Goal: Communication & Community: Ask a question

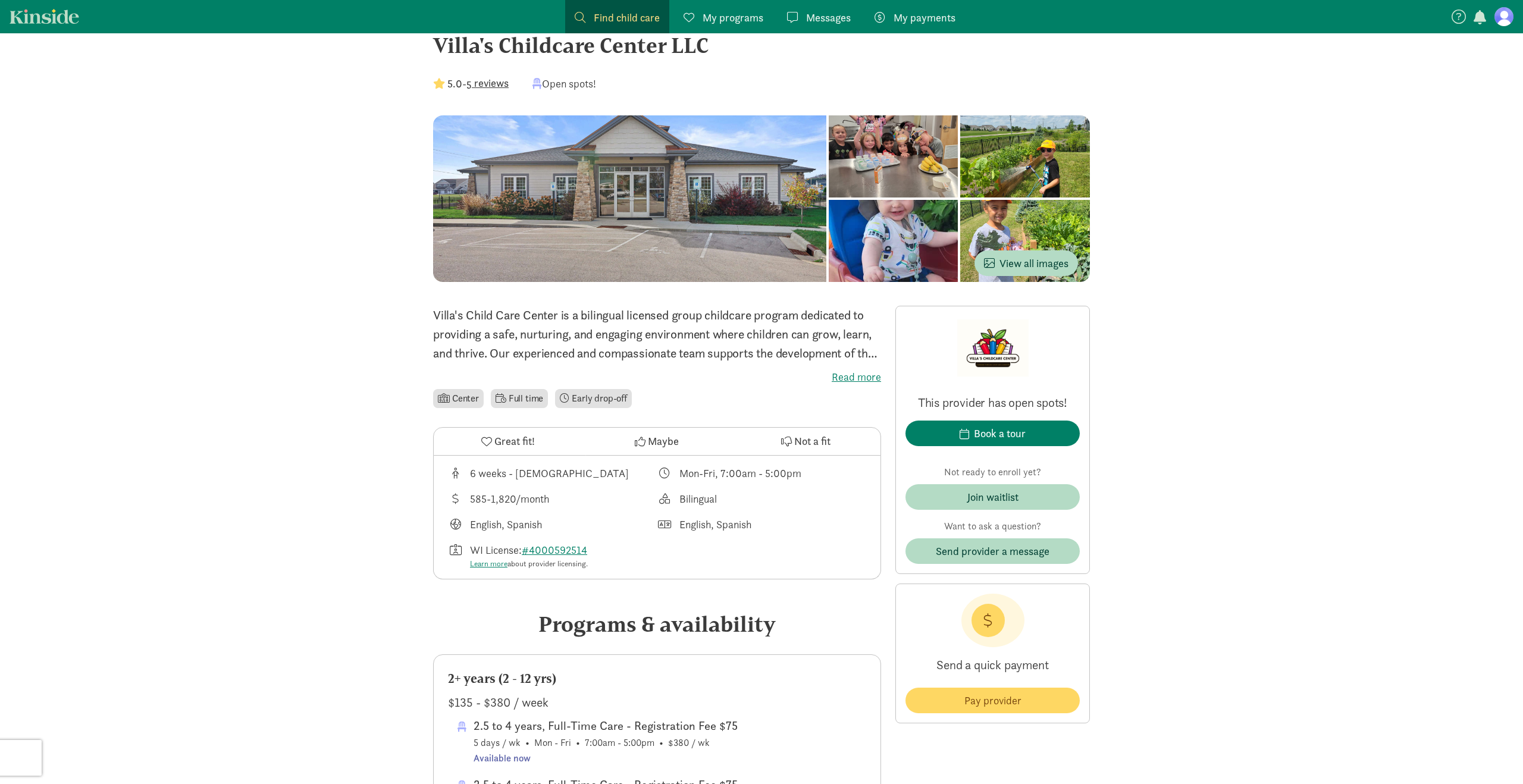
scroll to position [45, 0]
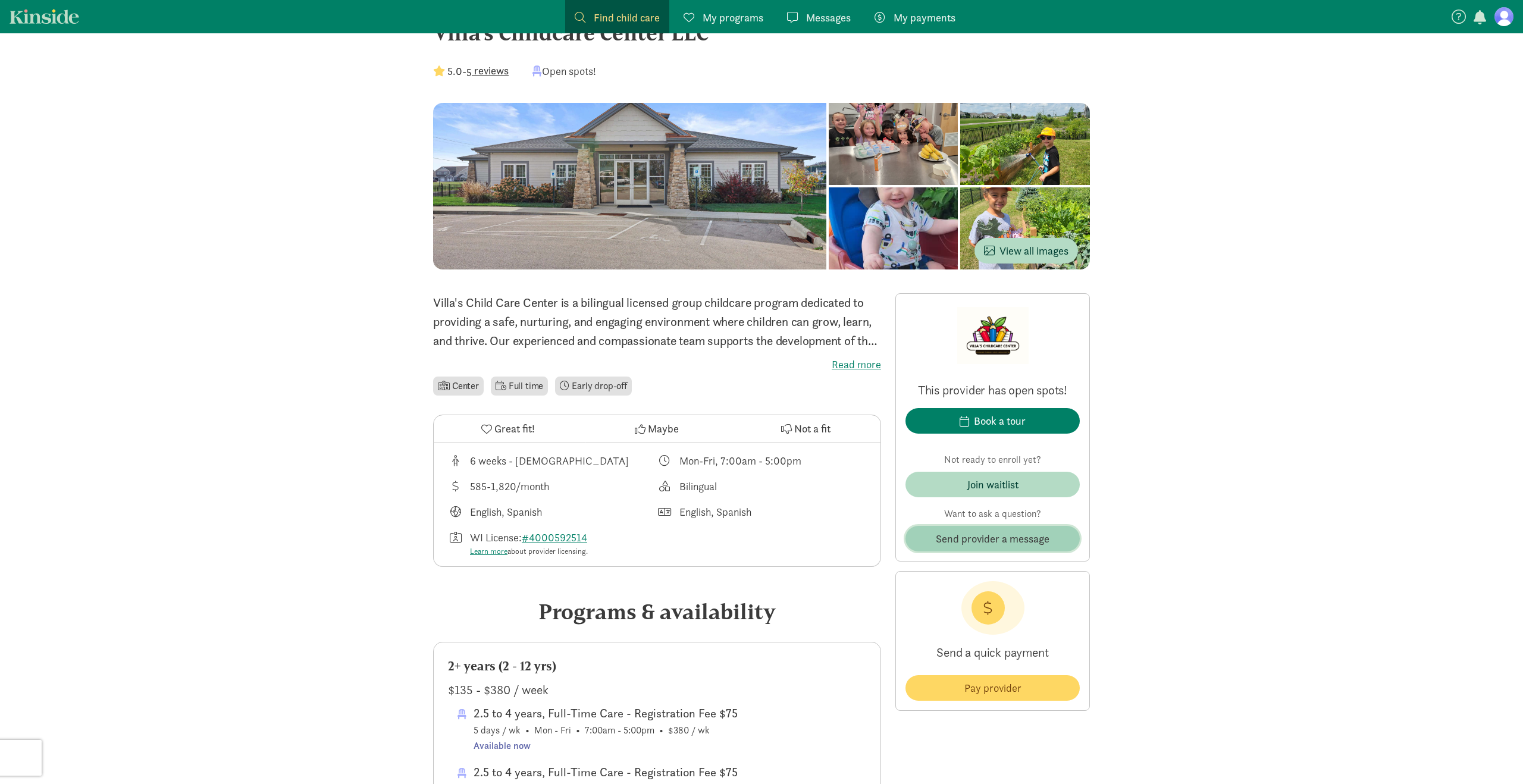
click at [1053, 539] on span "Send provider a message" at bounding box center [993, 539] width 156 height 16
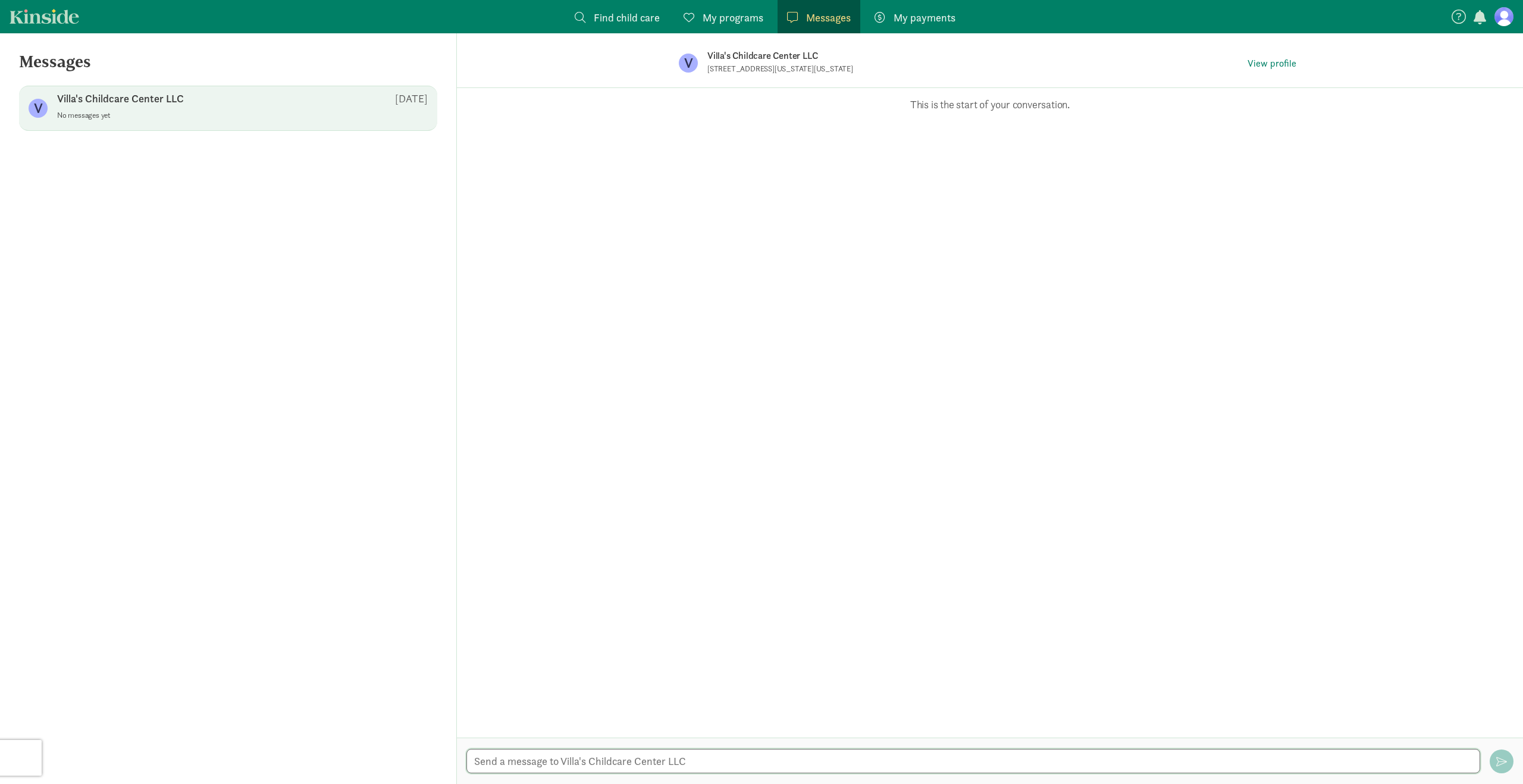
click at [532, 765] on textarea at bounding box center [973, 761] width 1014 height 24
type textarea "Hi - I am wondering if you offer afterschool care for school aged children and …"
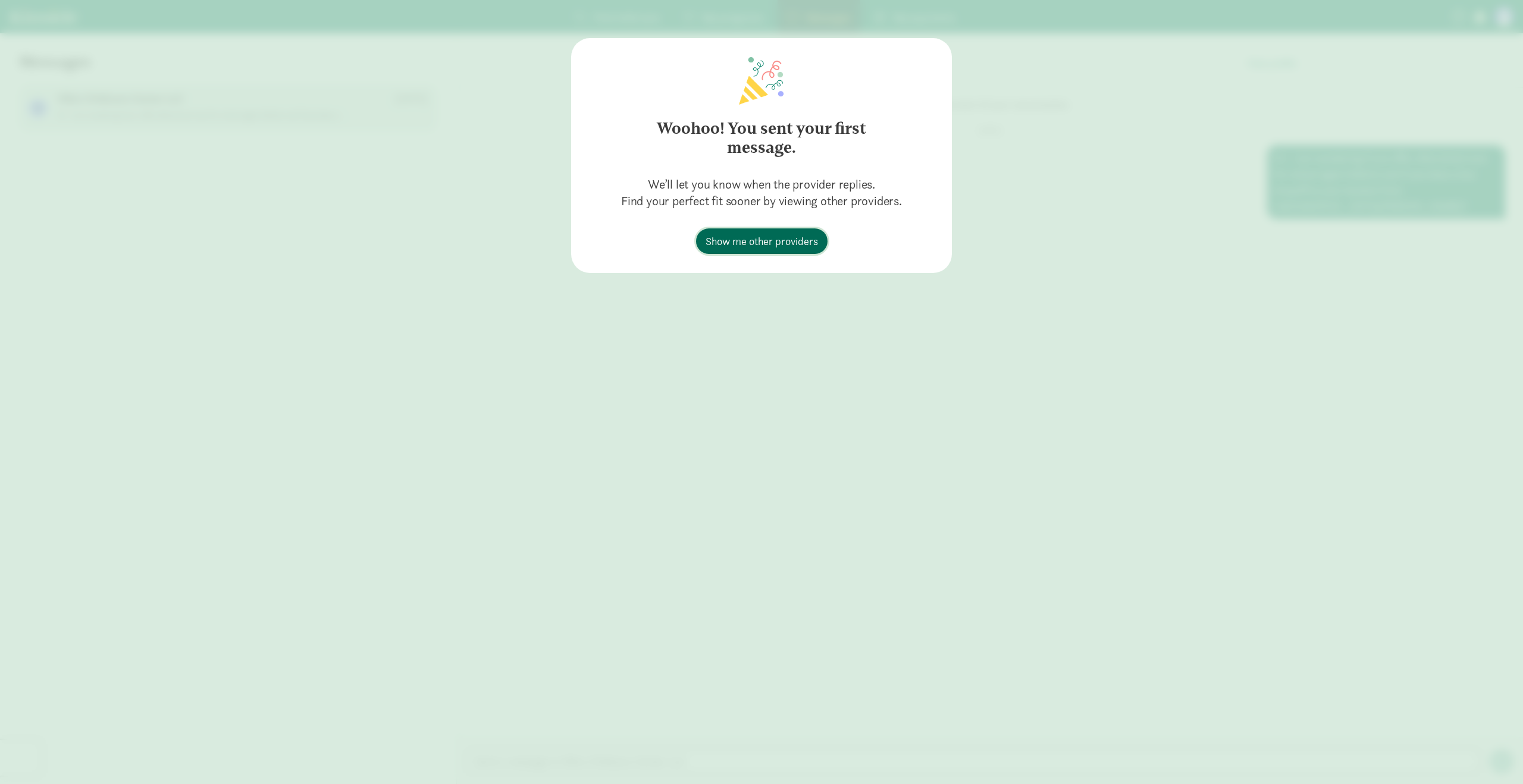
click at [790, 238] on span "Show me other providers" at bounding box center [762, 241] width 112 height 16
